Goal: Navigation & Orientation: Find specific page/section

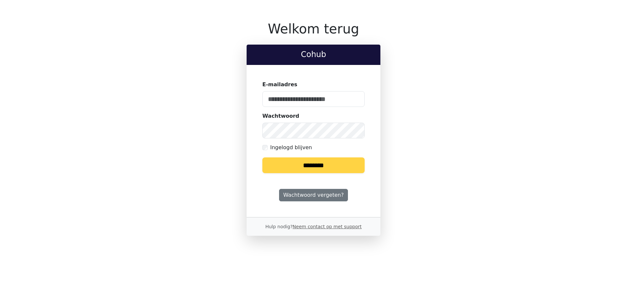
type input "**********"
click at [313, 162] on input "********" at bounding box center [313, 165] width 102 height 16
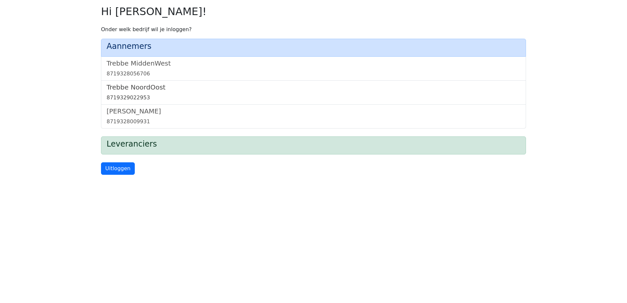
click at [154, 91] on link "[GEOGRAPHIC_DATA] 8719329022953" at bounding box center [314, 92] width 414 height 18
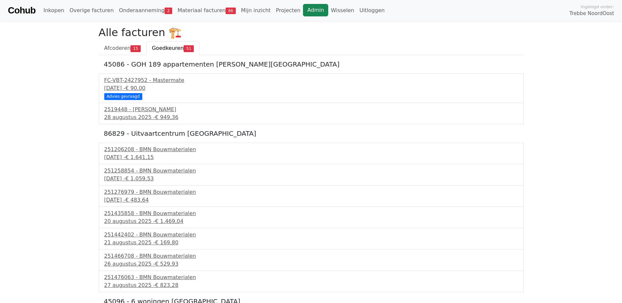
click at [303, 12] on link "Admin" at bounding box center [315, 10] width 25 height 12
